Goal: Transaction & Acquisition: Purchase product/service

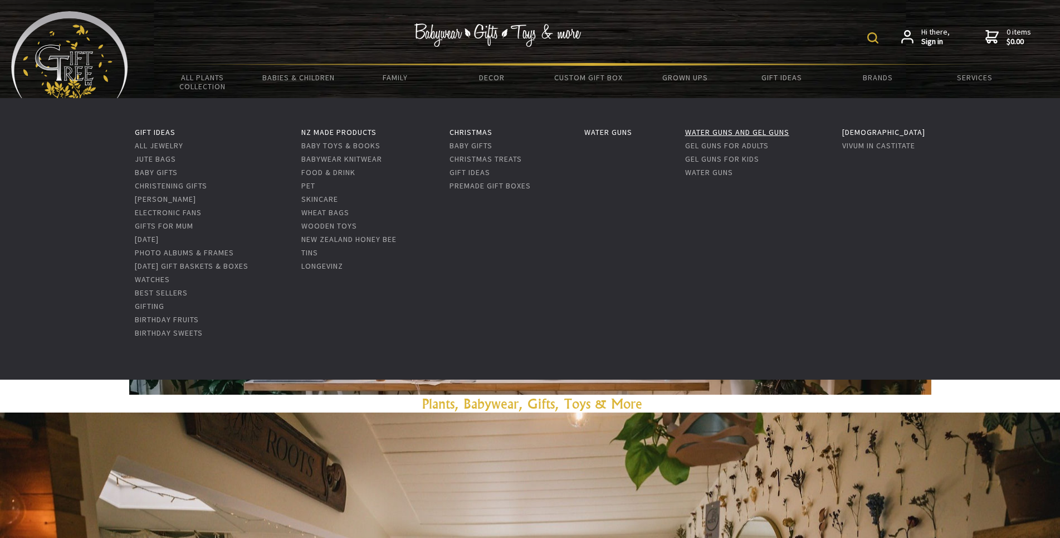
click at [756, 131] on link "Water Guns and Gel Guns" at bounding box center [737, 132] width 104 height 10
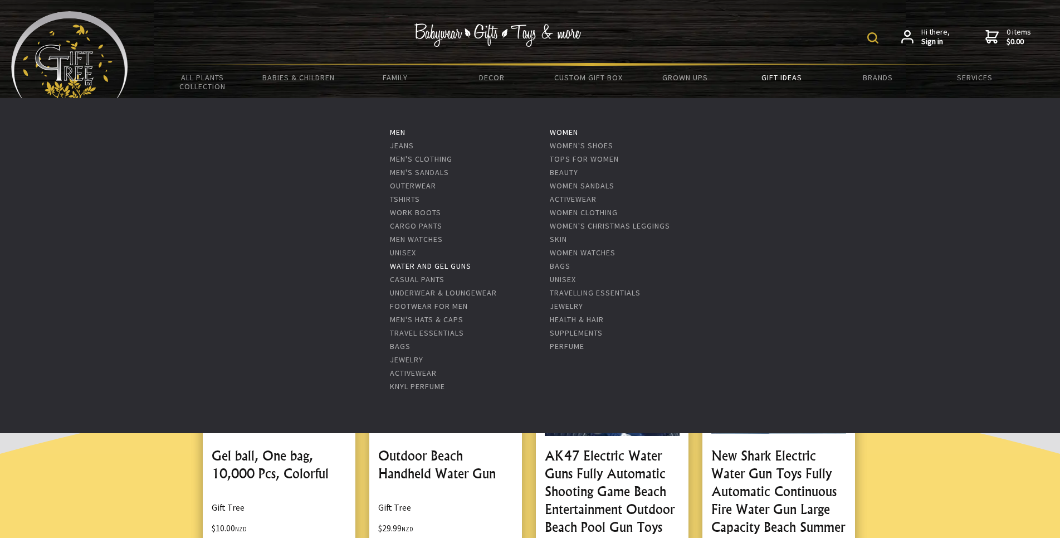
click at [449, 262] on link "Water and Gel Guns" at bounding box center [430, 266] width 81 height 10
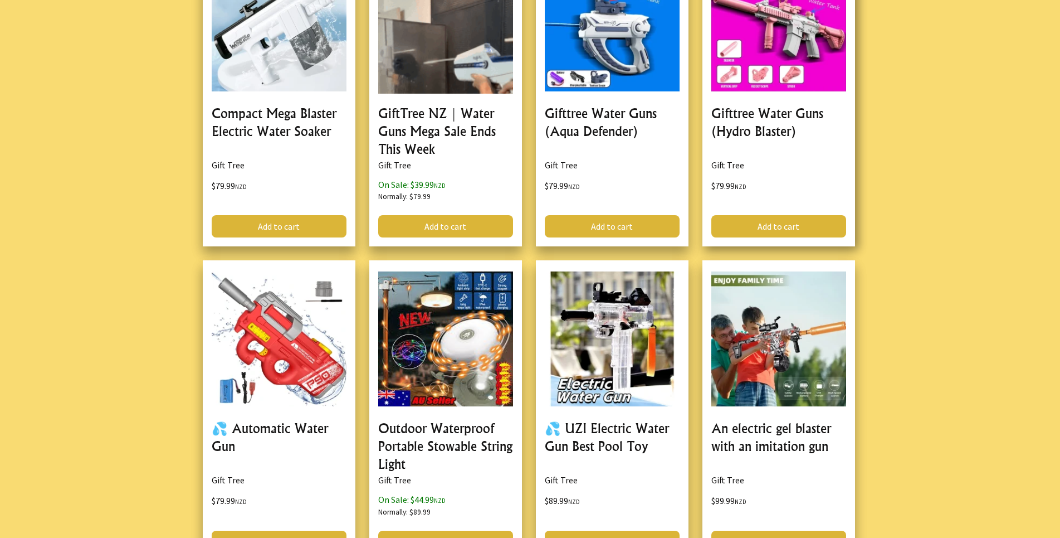
scroll to position [780, 0]
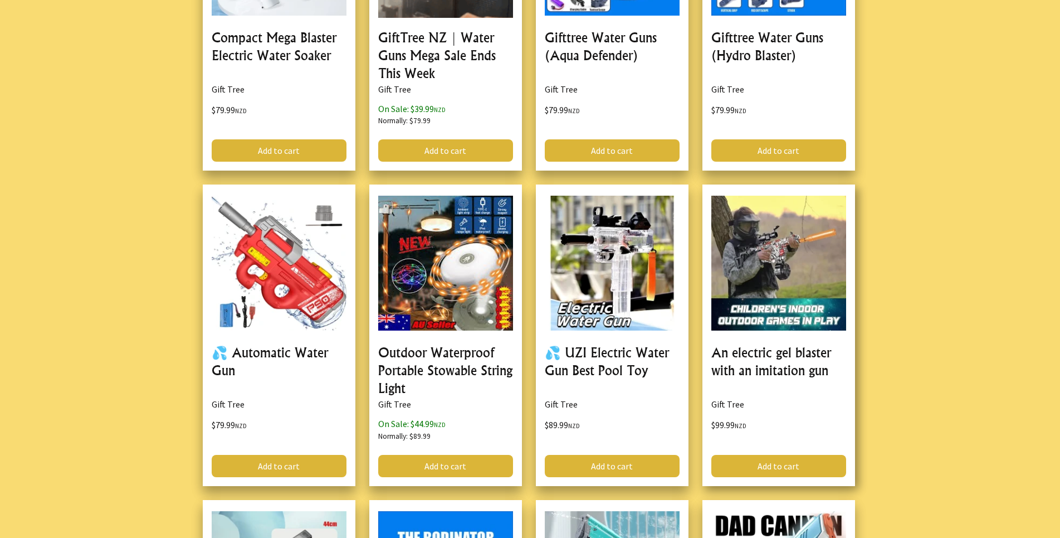
click at [783, 230] on link at bounding box center [779, 334] width 153 height 301
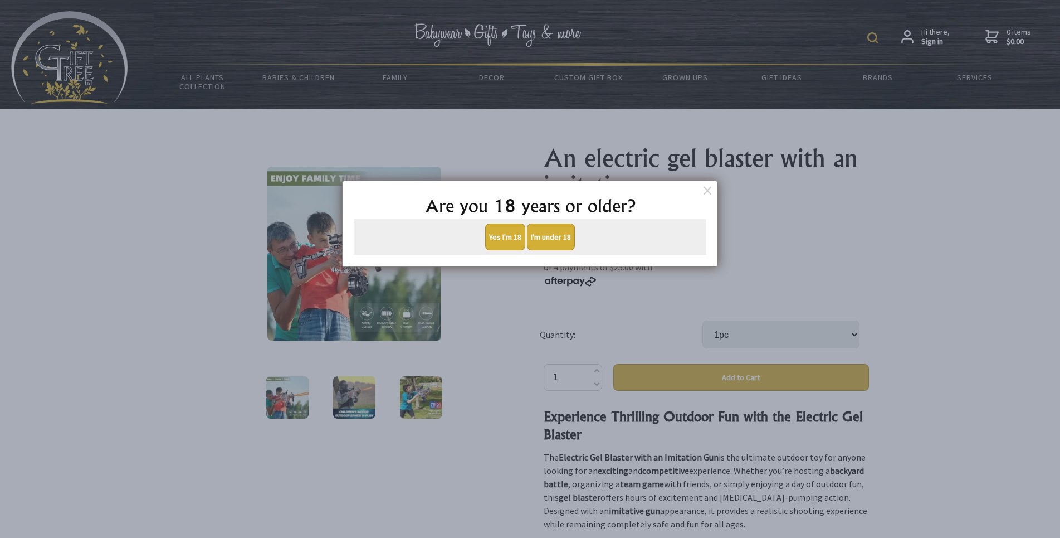
click at [493, 239] on button "Yes I'm 18" at bounding box center [505, 236] width 40 height 27
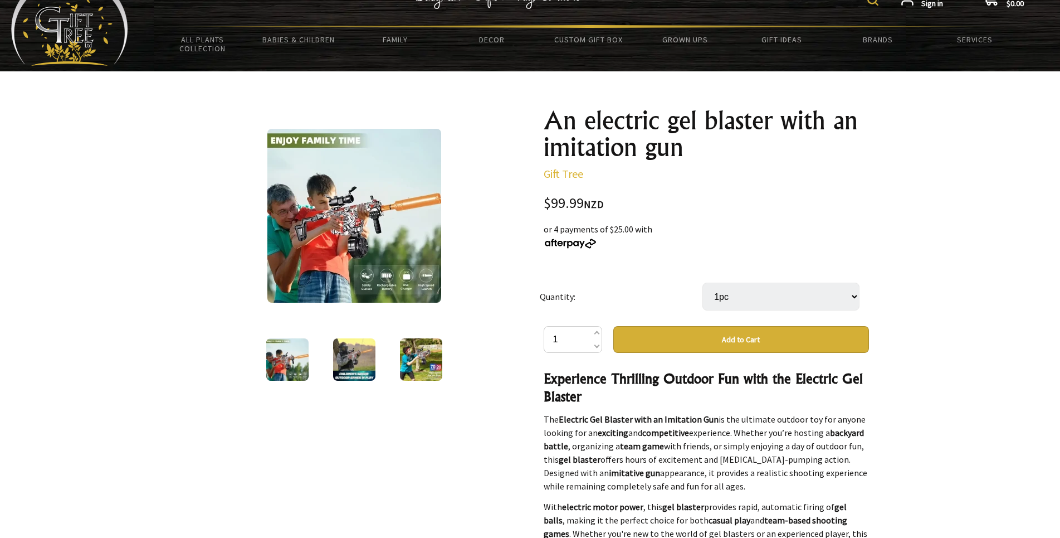
scroll to position [167, 0]
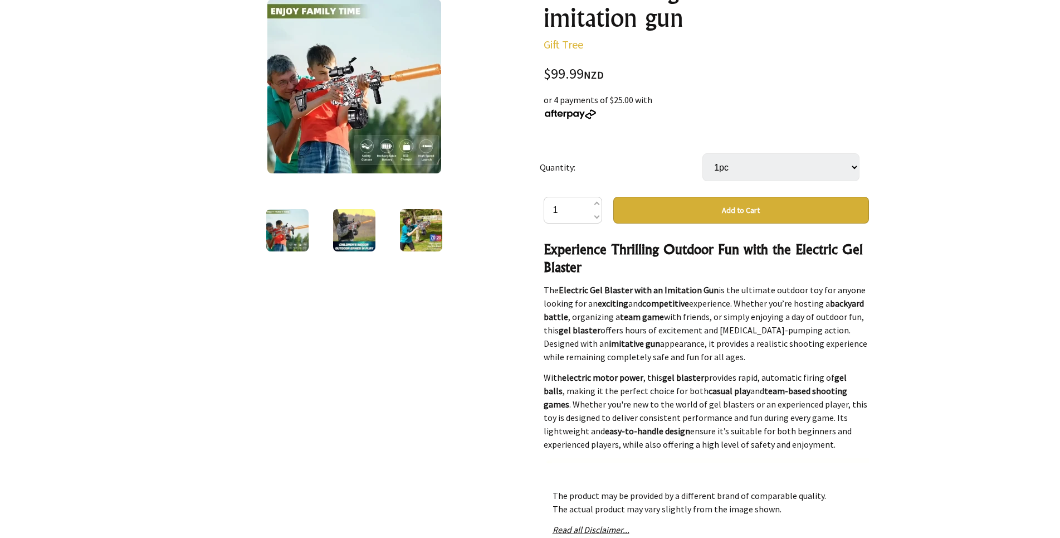
click at [315, 102] on img at bounding box center [354, 86] width 174 height 174
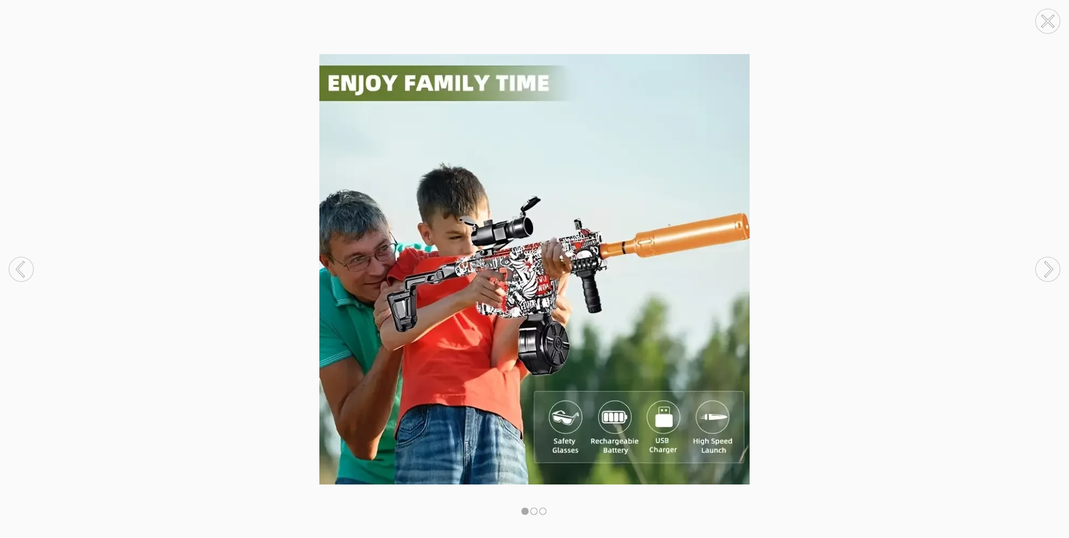
click at [1049, 267] on icon at bounding box center [1048, 269] width 7 height 14
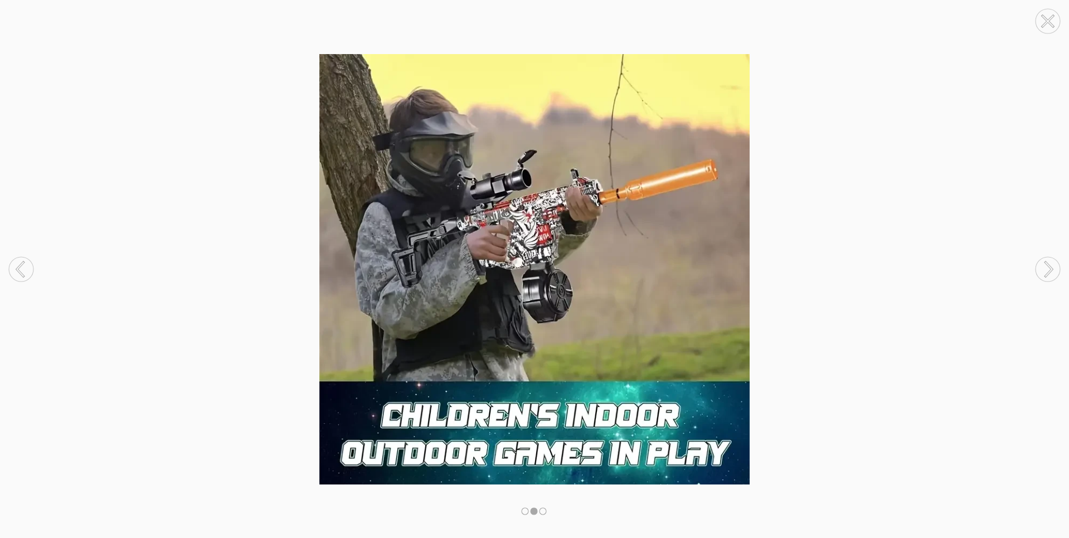
click at [1049, 267] on icon at bounding box center [1048, 269] width 7 height 14
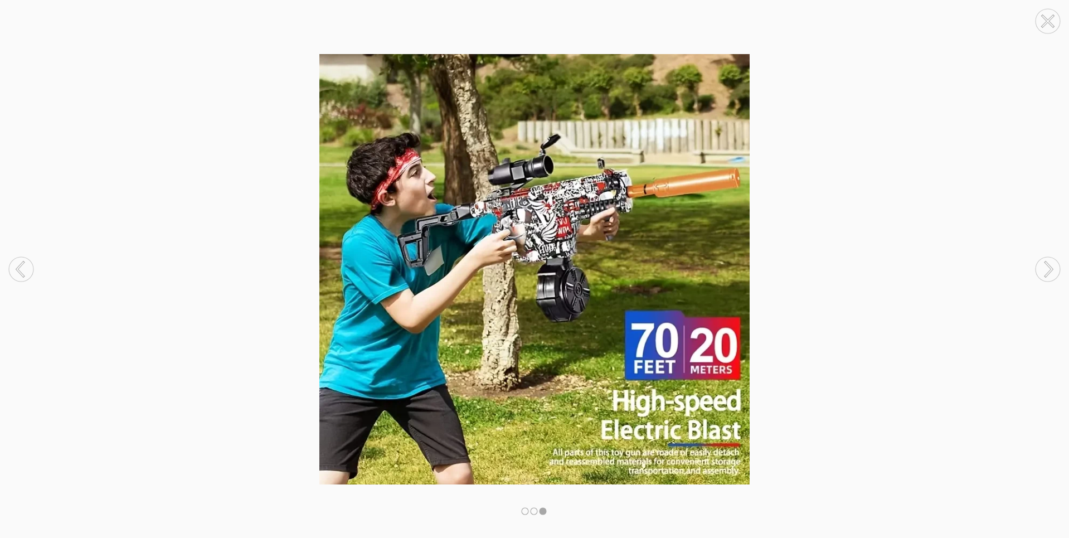
click at [1049, 267] on icon at bounding box center [1048, 269] width 7 height 14
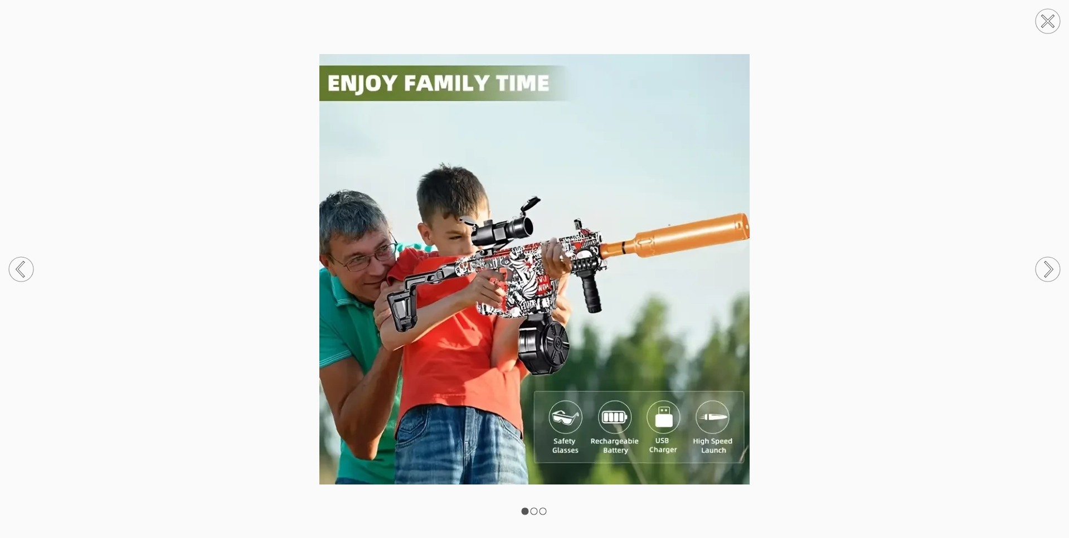
click at [1049, 267] on icon at bounding box center [1048, 269] width 7 height 14
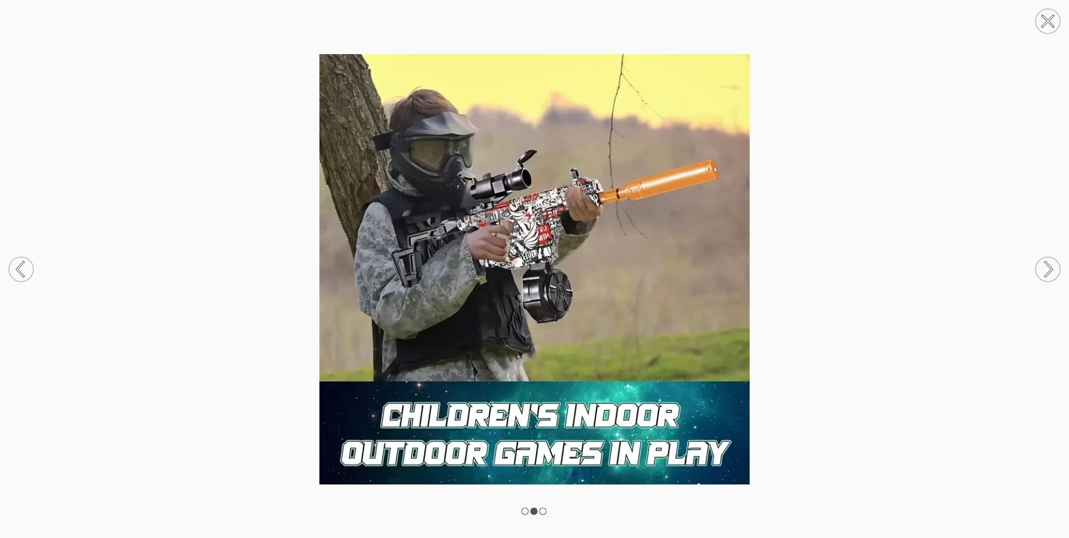
click at [1048, 20] on circle at bounding box center [1047, 21] width 25 height 25
